Goal: Check status: Check status

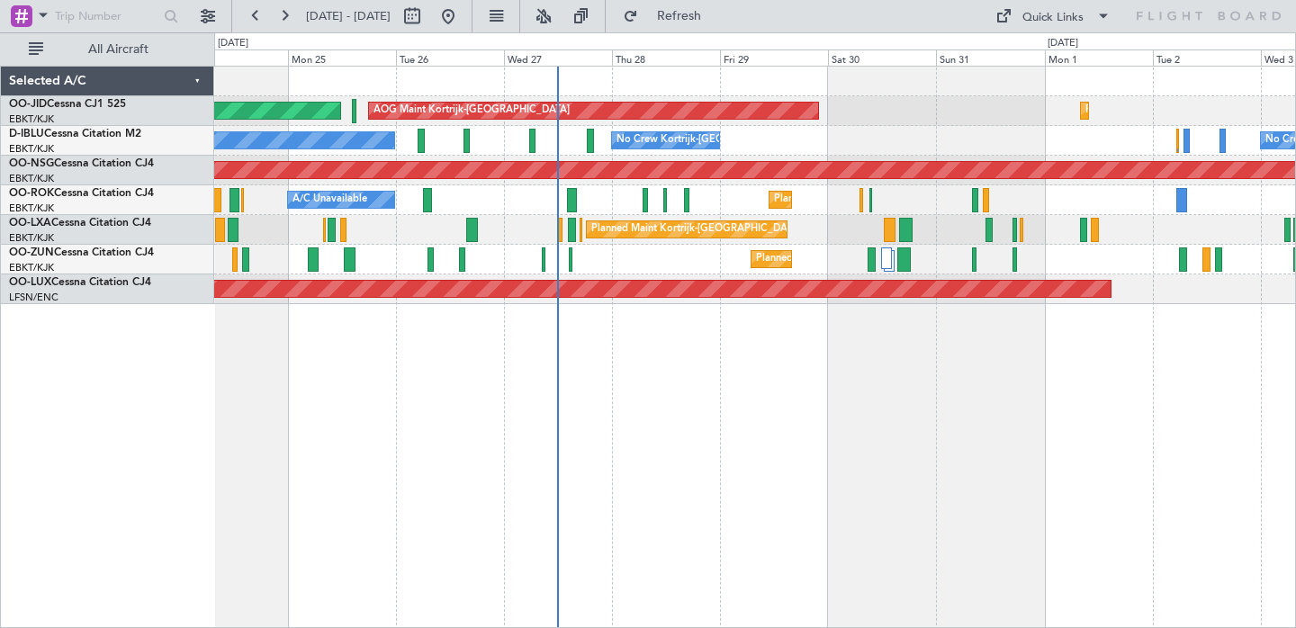
click at [1017, 382] on div "Planned Maint [GEOGRAPHIC_DATA] ([GEOGRAPHIC_DATA]) AOG Maint [GEOGRAPHIC_DATA]…" at bounding box center [755, 347] width 1082 height 562
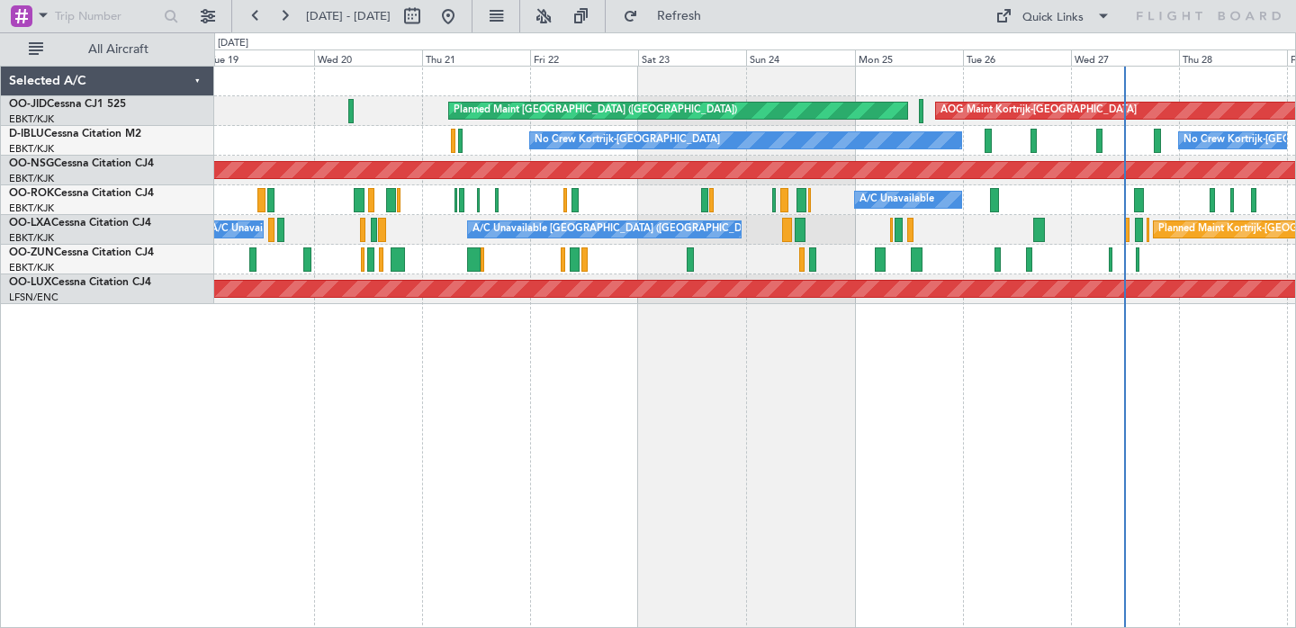
click at [1295, 452] on div "Planned Maint [GEOGRAPHIC_DATA] ([GEOGRAPHIC_DATA]) AOG Maint [GEOGRAPHIC_DATA]…" at bounding box center [648, 330] width 1296 height 596
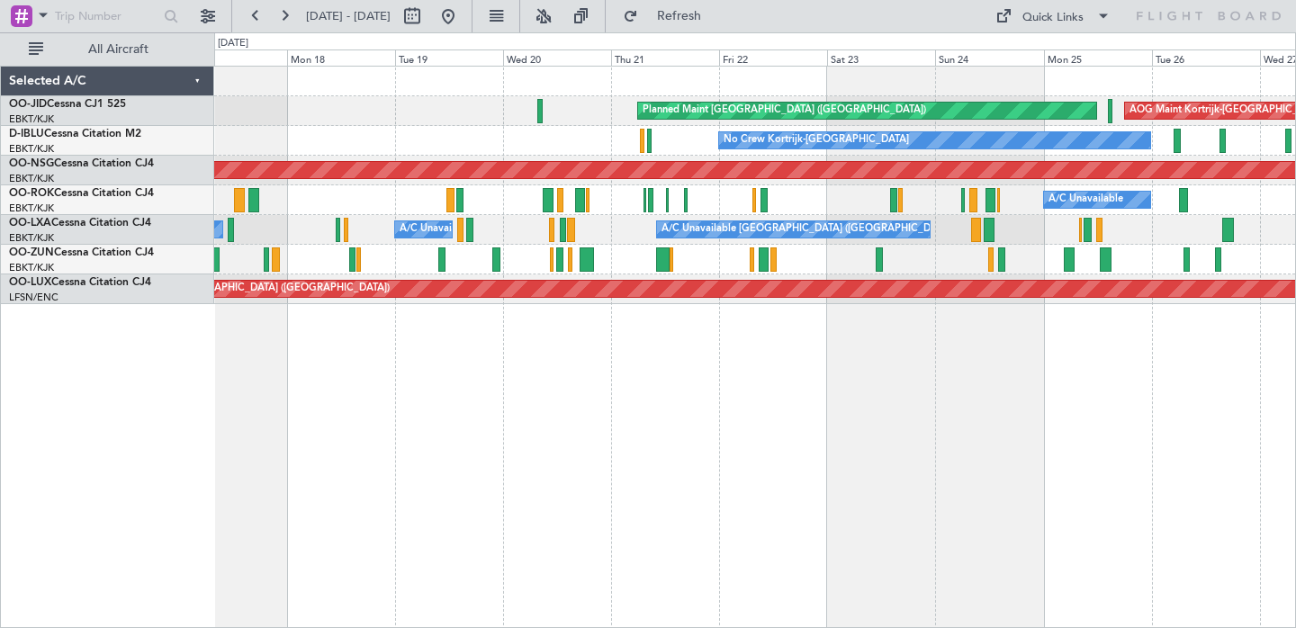
click at [792, 411] on div "Planned Maint [GEOGRAPHIC_DATA] ([GEOGRAPHIC_DATA]) AOG Maint [GEOGRAPHIC_DATA]…" at bounding box center [755, 347] width 1082 height 562
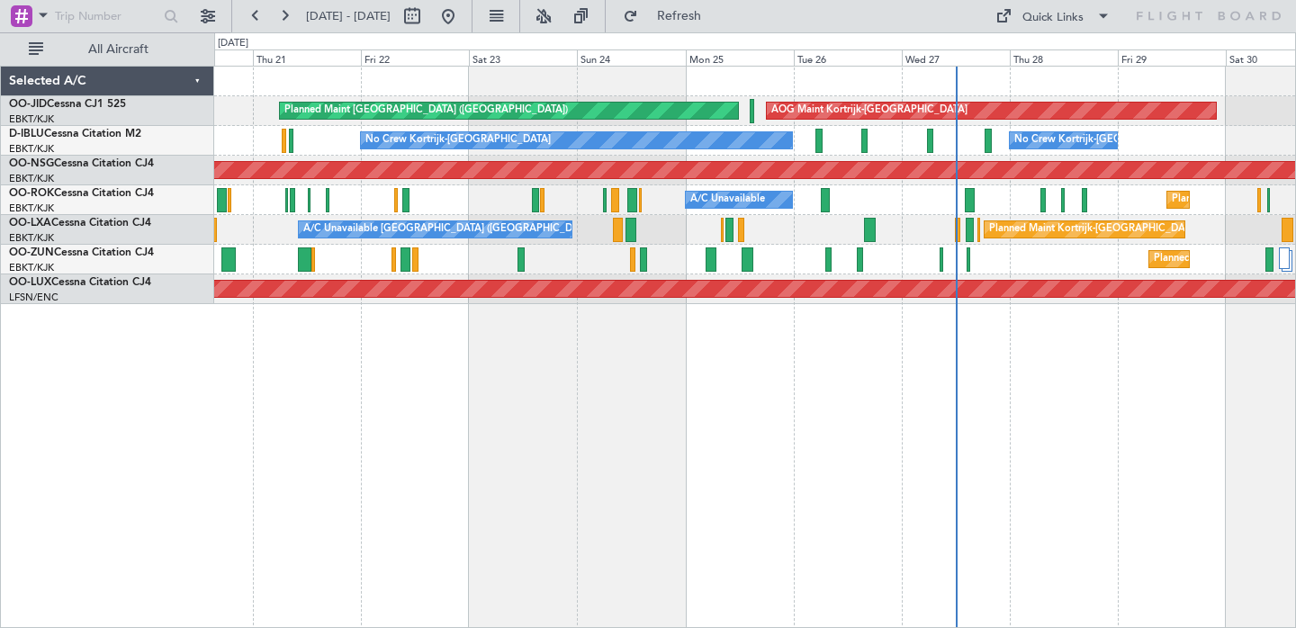
click at [544, 346] on div "Planned Maint [GEOGRAPHIC_DATA] ([GEOGRAPHIC_DATA]) AOG Maint [GEOGRAPHIC_DATA]…" at bounding box center [755, 347] width 1082 height 562
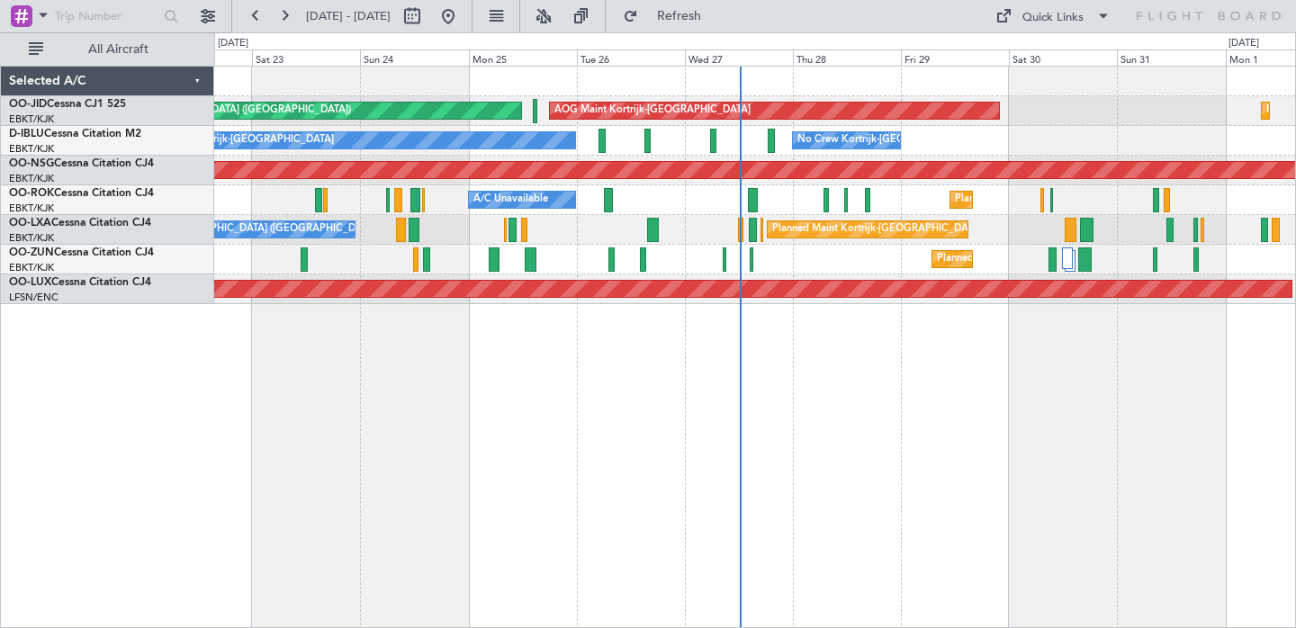
click at [846, 371] on div "Planned Maint [GEOGRAPHIC_DATA] ([GEOGRAPHIC_DATA]) AOG Maint [GEOGRAPHIC_DATA]…" at bounding box center [755, 347] width 1082 height 562
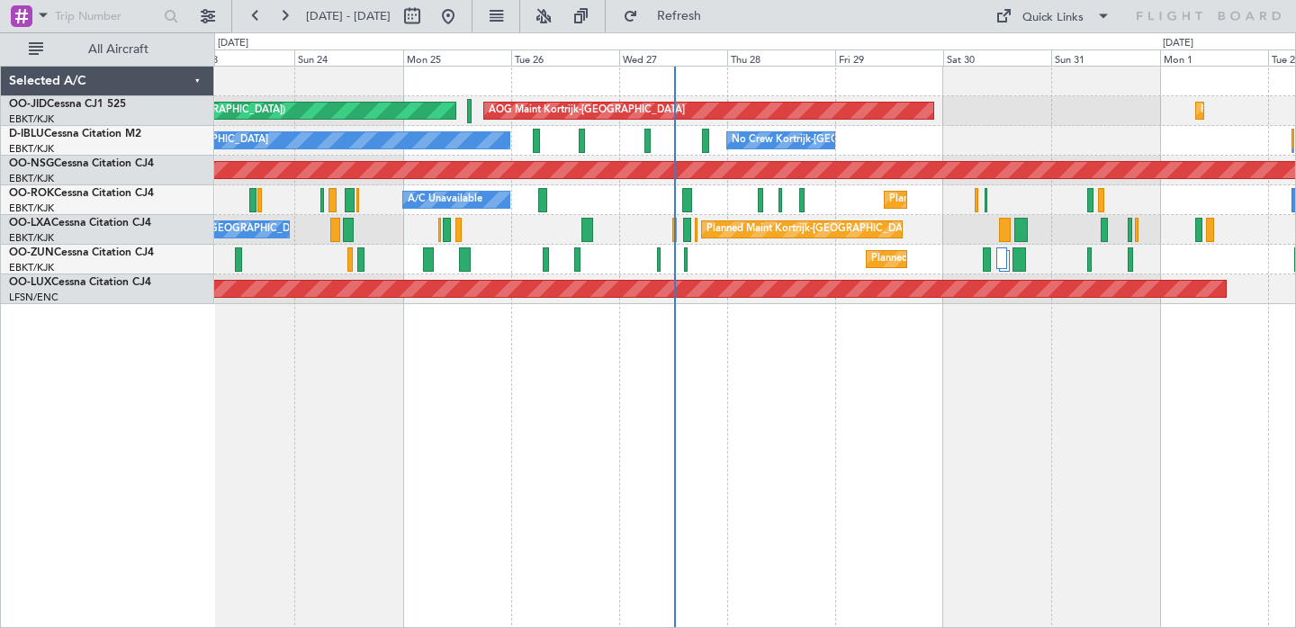
click at [1014, 338] on div "AOG Maint Kortrijk-[GEOGRAPHIC_DATA] Planned Maint [GEOGRAPHIC_DATA] ([GEOGRAPH…" at bounding box center [755, 347] width 1082 height 562
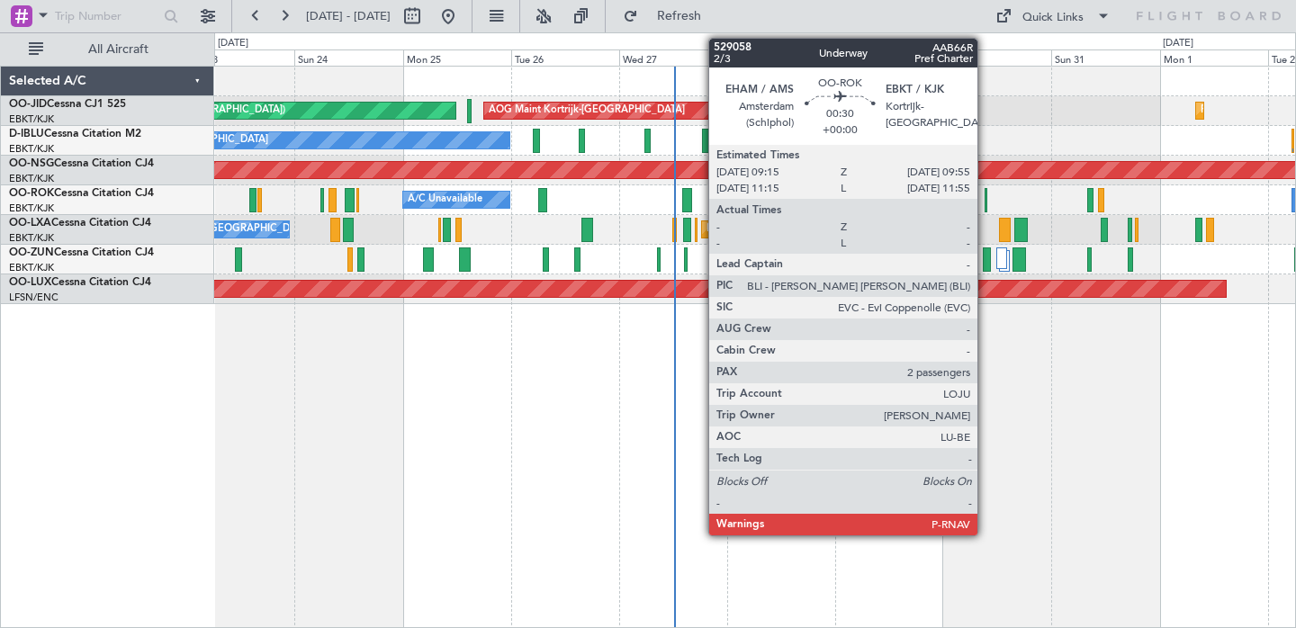
click at [985, 202] on div at bounding box center [986, 200] width 4 height 24
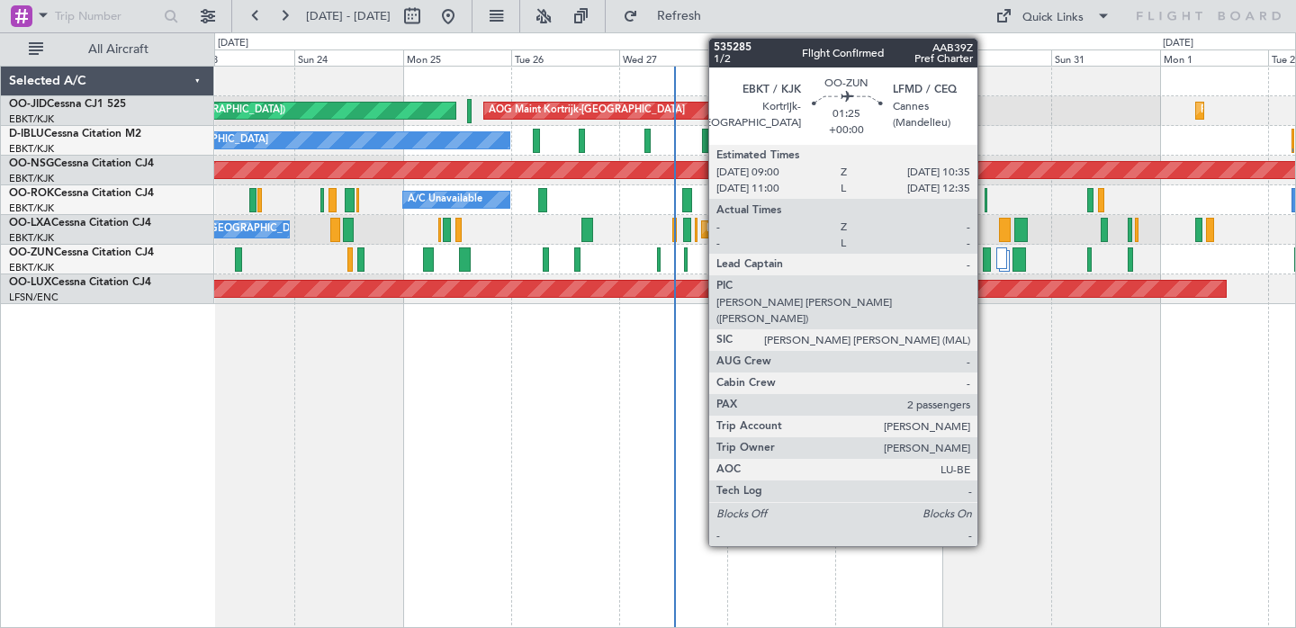
click at [985, 262] on div at bounding box center [986, 259] width 7 height 24
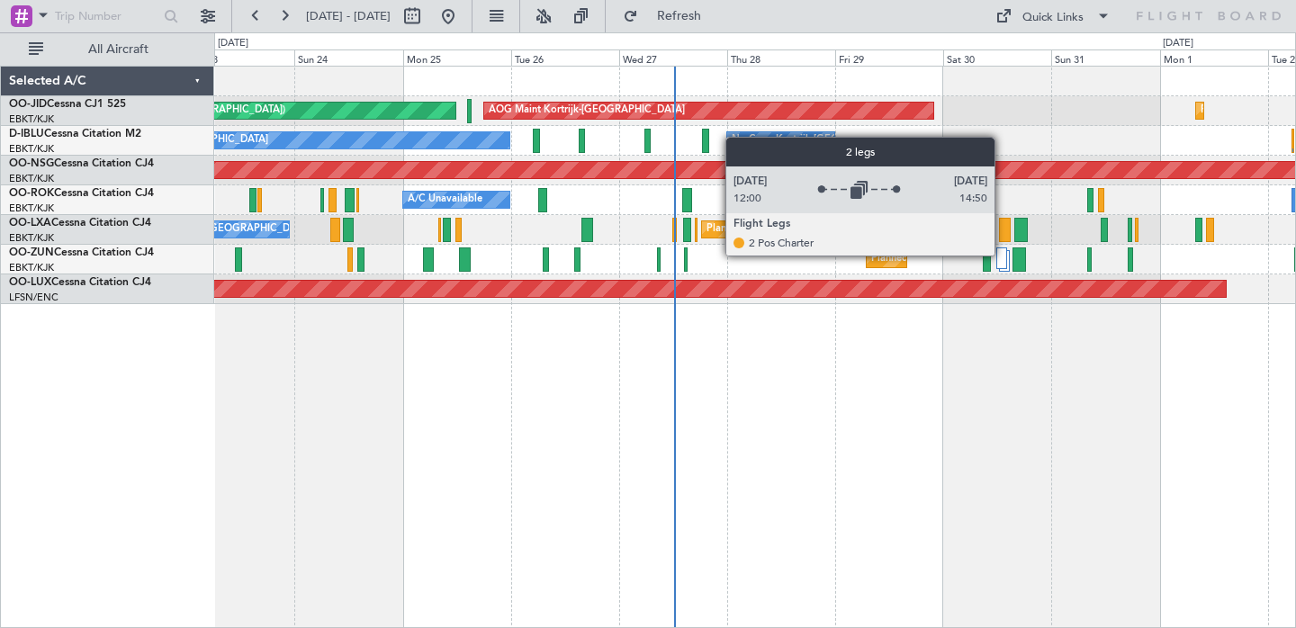
click at [1002, 255] on div at bounding box center [1001, 258] width 11 height 22
